Goal: Find specific page/section: Find specific page/section

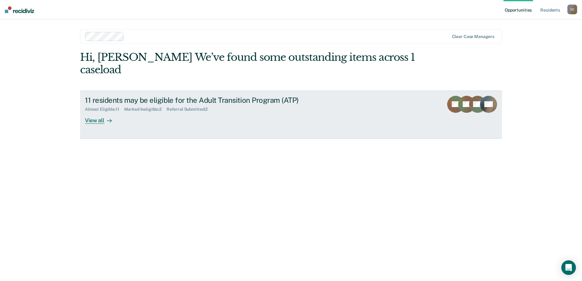
click at [99, 112] on div "View all" at bounding box center [102, 118] width 34 height 12
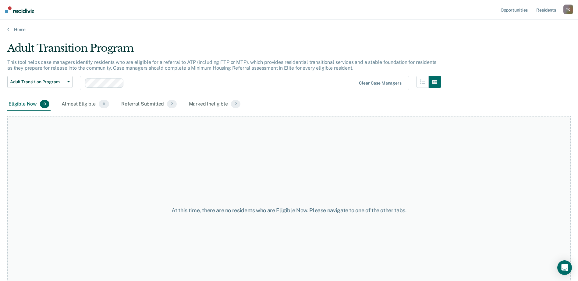
click at [27, 104] on div "Eligible Now 0" at bounding box center [28, 104] width 43 height 13
click at [78, 108] on div "Almost Eligible 11" at bounding box center [85, 104] width 50 height 13
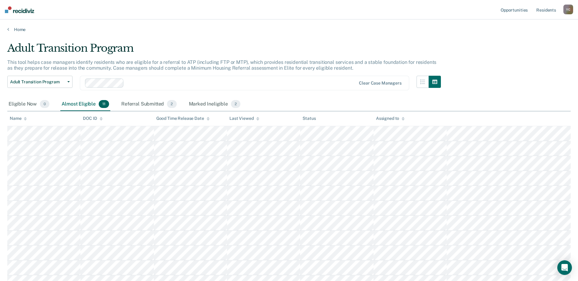
scroll to position [30, 0]
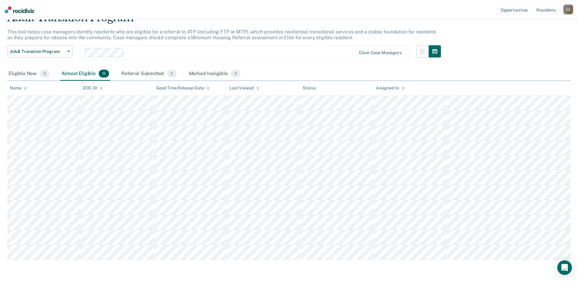
click at [143, 72] on div "Referral Submitted 2" at bounding box center [149, 73] width 58 height 13
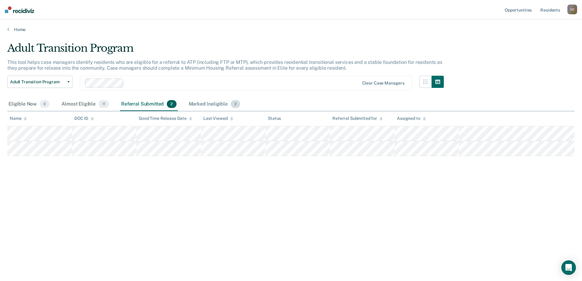
click at [212, 105] on div "Marked Ineligible 2" at bounding box center [215, 104] width 54 height 13
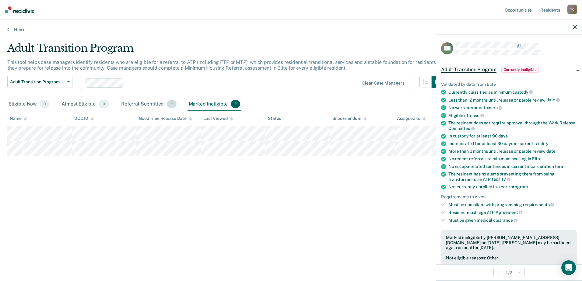
click at [131, 103] on div "Referral Submitted 2" at bounding box center [149, 104] width 58 height 13
drag, startPoint x: 215, startPoint y: 104, endPoint x: 164, endPoint y: 101, distance: 51.0
click at [214, 103] on div "Marked Ineligible 2" at bounding box center [215, 104] width 54 height 13
click at [142, 103] on div "Referral Submitted 2" at bounding box center [149, 104] width 58 height 13
click at [573, 23] on div at bounding box center [509, 26] width 146 height 15
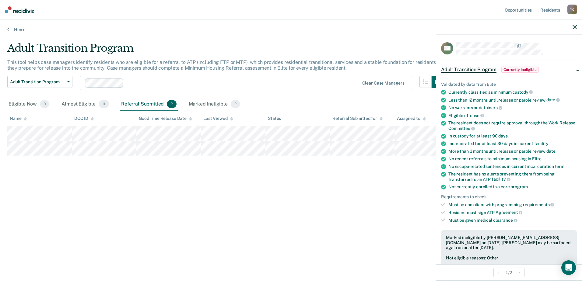
click at [574, 29] on icon "button" at bounding box center [575, 27] width 4 height 4
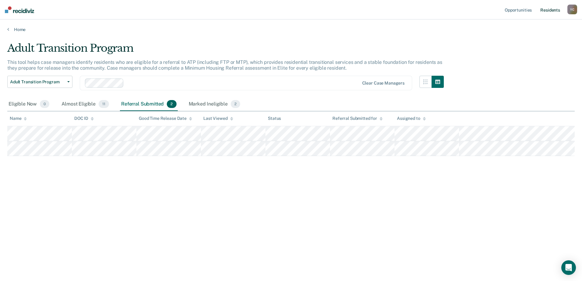
click at [546, 16] on link "Resident s" at bounding box center [550, 9] width 22 height 19
